Goal: Task Accomplishment & Management: Use online tool/utility

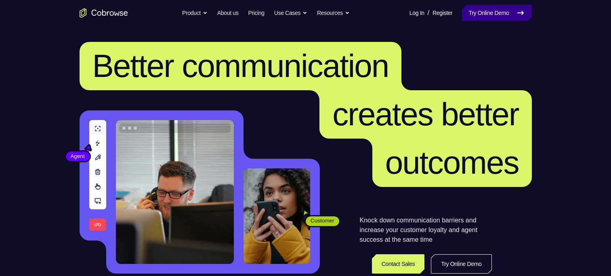
click at [500, 13] on link "Try Online Demo" at bounding box center [496, 13] width 69 height 16
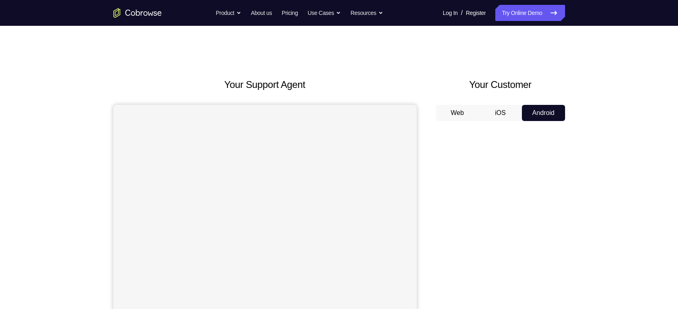
drag, startPoint x: 0, startPoint y: 0, endPoint x: 491, endPoint y: 50, distance: 493.3
click at [491, 50] on div "Your Support Agent Your Customer Web iOS Android Next Steps We’d be happy to gi…" at bounding box center [339, 292] width 517 height 532
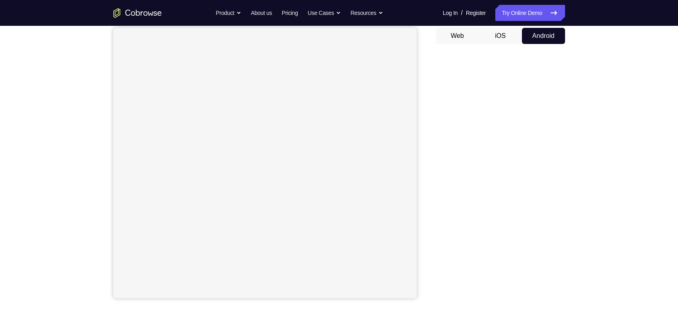
scroll to position [77, 0]
click at [600, 171] on div "Your Support Agent Your Customer Web iOS Android Next Steps We’d be happy to gi…" at bounding box center [339, 214] width 678 height 532
click at [600, 209] on div "Your Support Agent Your Customer Web iOS Android Next Steps We’d be happy to gi…" at bounding box center [339, 214] width 678 height 532
drag, startPoint x: 560, startPoint y: 165, endPoint x: 432, endPoint y: 190, distance: 130.5
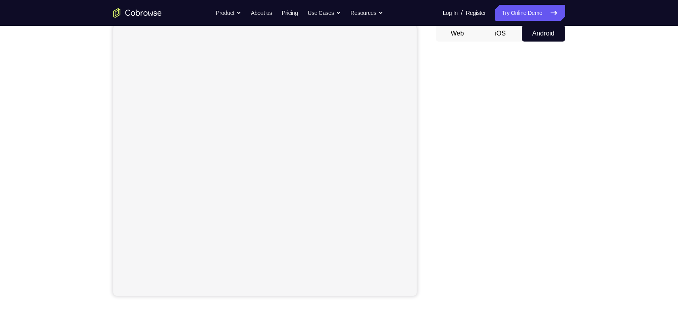
click at [432, 190] on div "Your Support Agent Your Customer Web iOS Android" at bounding box center [339, 147] width 452 height 298
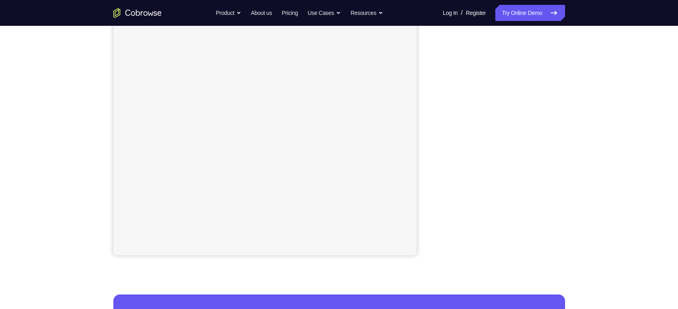
scroll to position [121, 0]
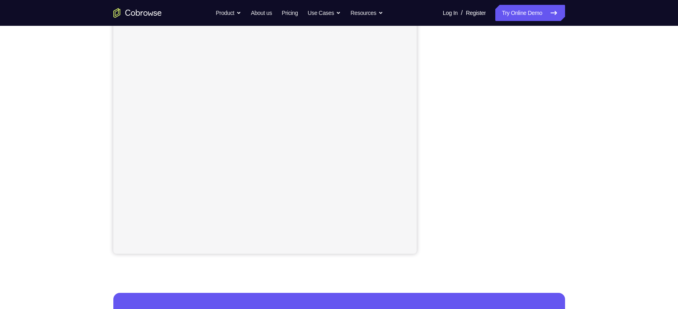
drag, startPoint x: 454, startPoint y: 288, endPoint x: 585, endPoint y: 71, distance: 253.2
click at [586, 71] on div "Your Support Agent Your Customer Web iOS Android Next Steps We’d be happy to gi…" at bounding box center [339, 170] width 517 height 532
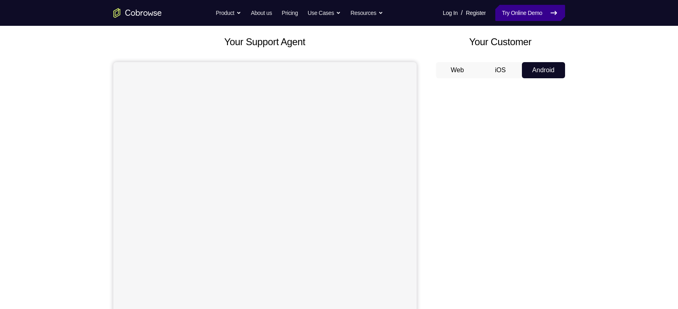
scroll to position [39, 0]
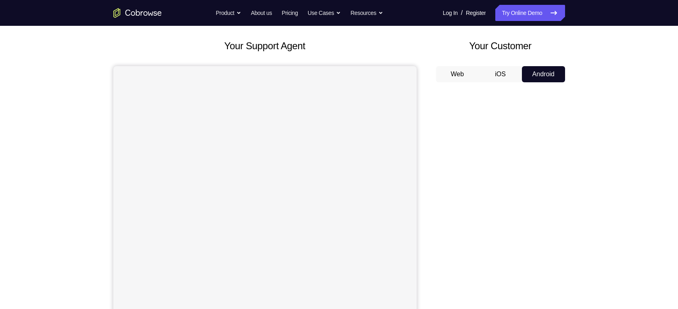
click at [536, 4] on nav "Go back Powerful, Flexible and Trustworthy. Avoid all extra friction for both A…" at bounding box center [339, 13] width 678 height 26
click at [542, 19] on link "Try Online Demo" at bounding box center [530, 13] width 69 height 16
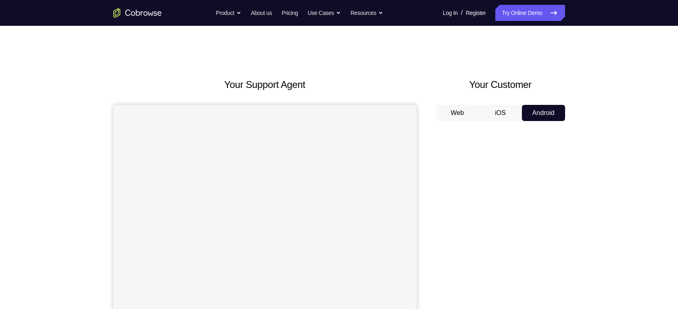
scroll to position [71, 0]
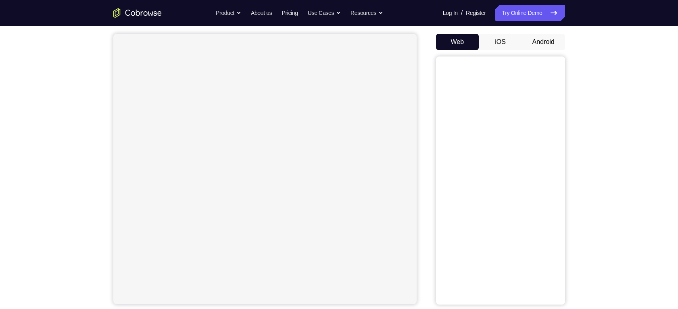
click at [542, 43] on button "Android" at bounding box center [543, 42] width 43 height 16
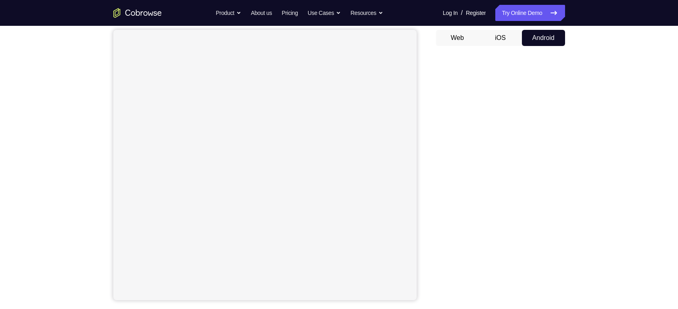
scroll to position [76, 0]
click at [627, 210] on div "Your Support Agent Your Customer Web iOS Android Next Steps We’d be happy to gi…" at bounding box center [339, 216] width 678 height 532
click at [500, 30] on button "iOS" at bounding box center [500, 37] width 43 height 16
click at [537, 38] on button "Android" at bounding box center [543, 37] width 43 height 16
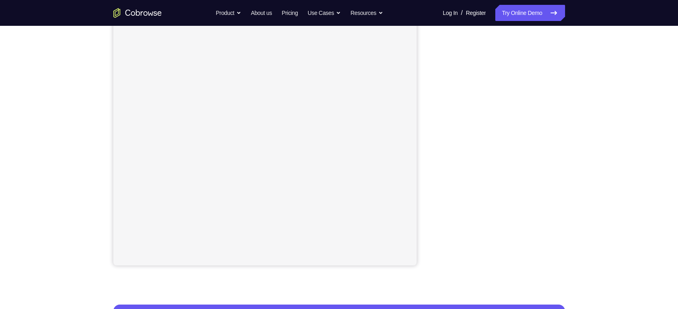
scroll to position [109, 0]
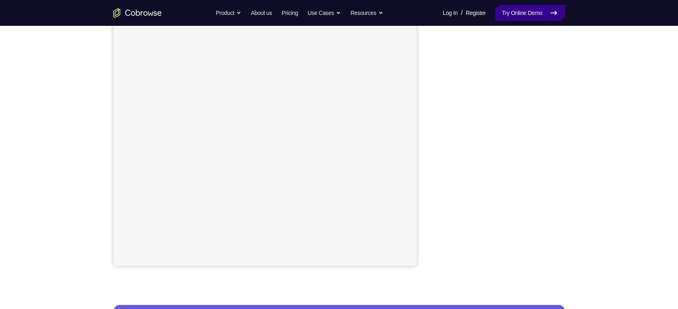
click at [533, 18] on link "Try Online Demo" at bounding box center [530, 13] width 69 height 16
